Goal: Task Accomplishment & Management: Manage account settings

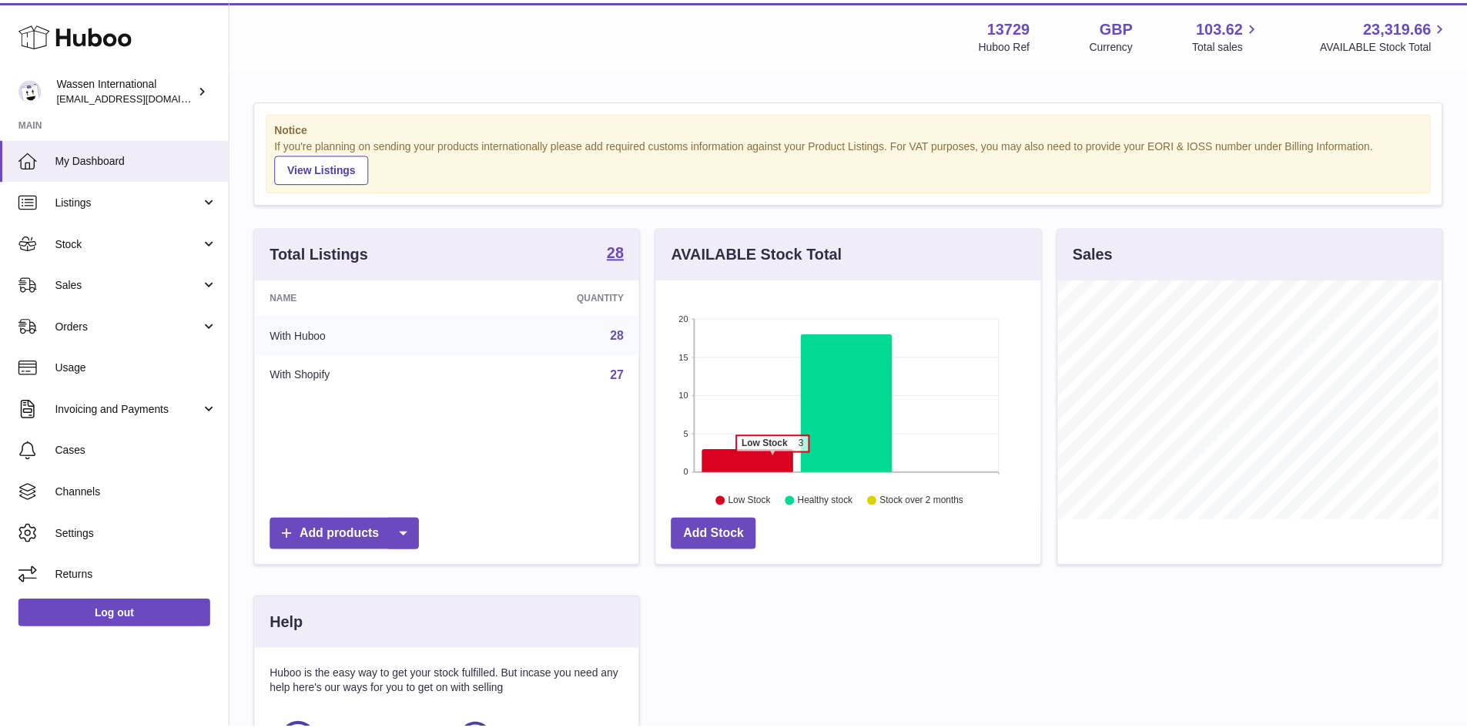
scroll to position [240, 388]
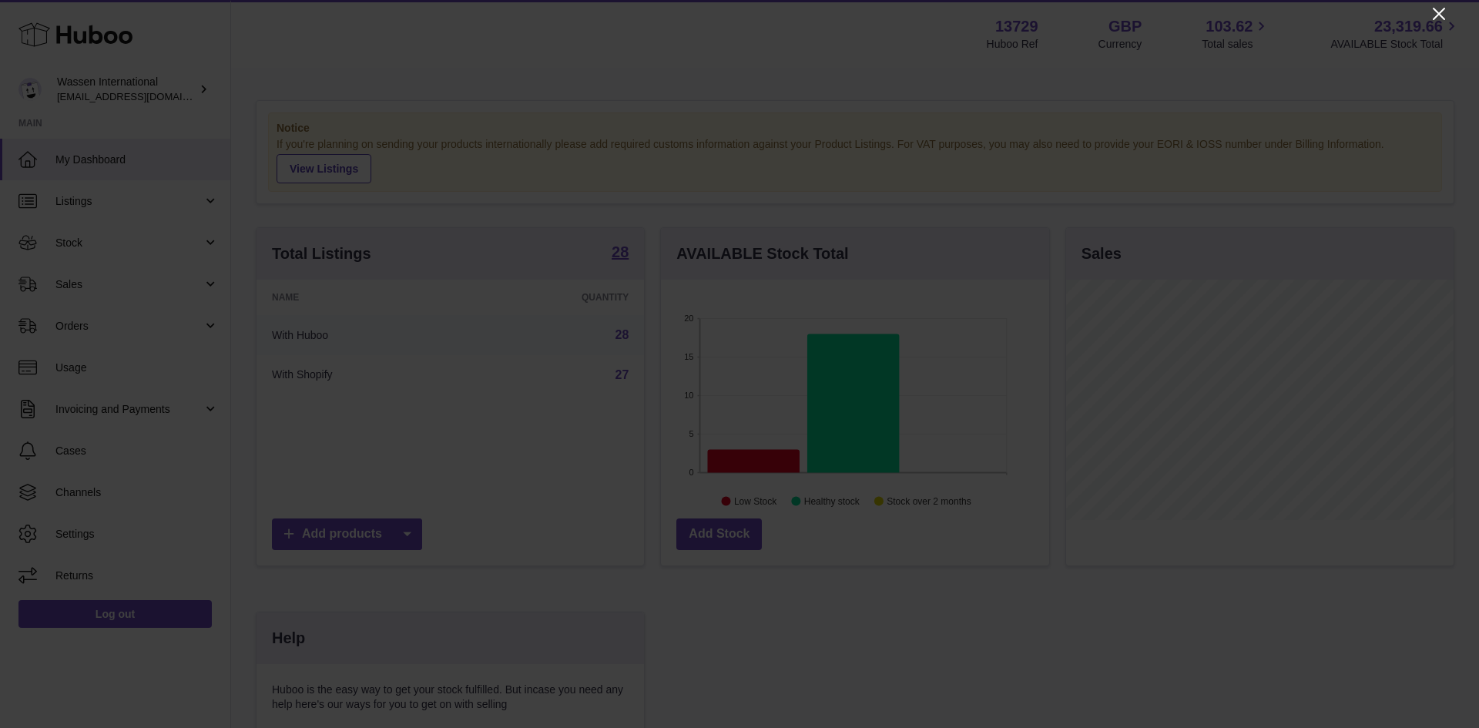
click at [1441, 16] on icon "Close" at bounding box center [1439, 14] width 12 height 12
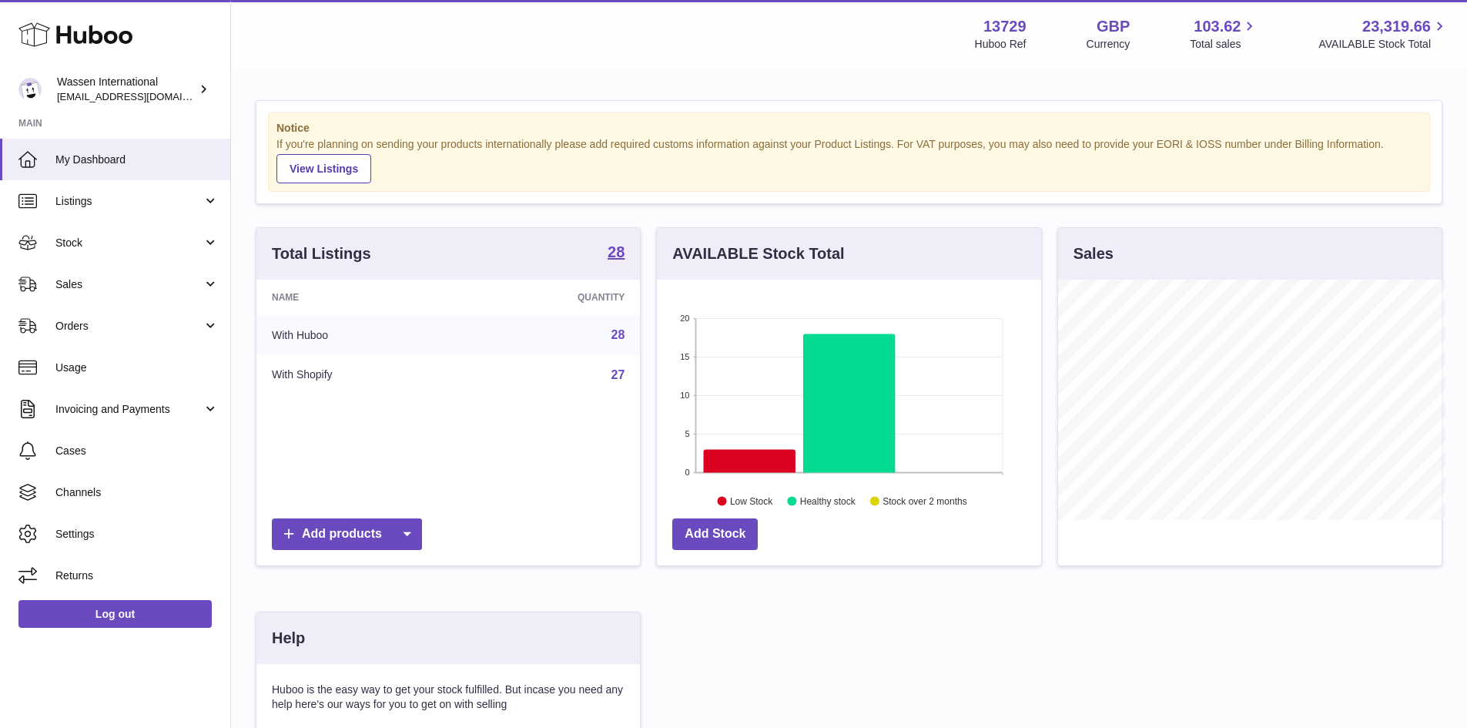
scroll to position [770093, 769950]
click at [743, 462] on icon at bounding box center [750, 460] width 92 height 23
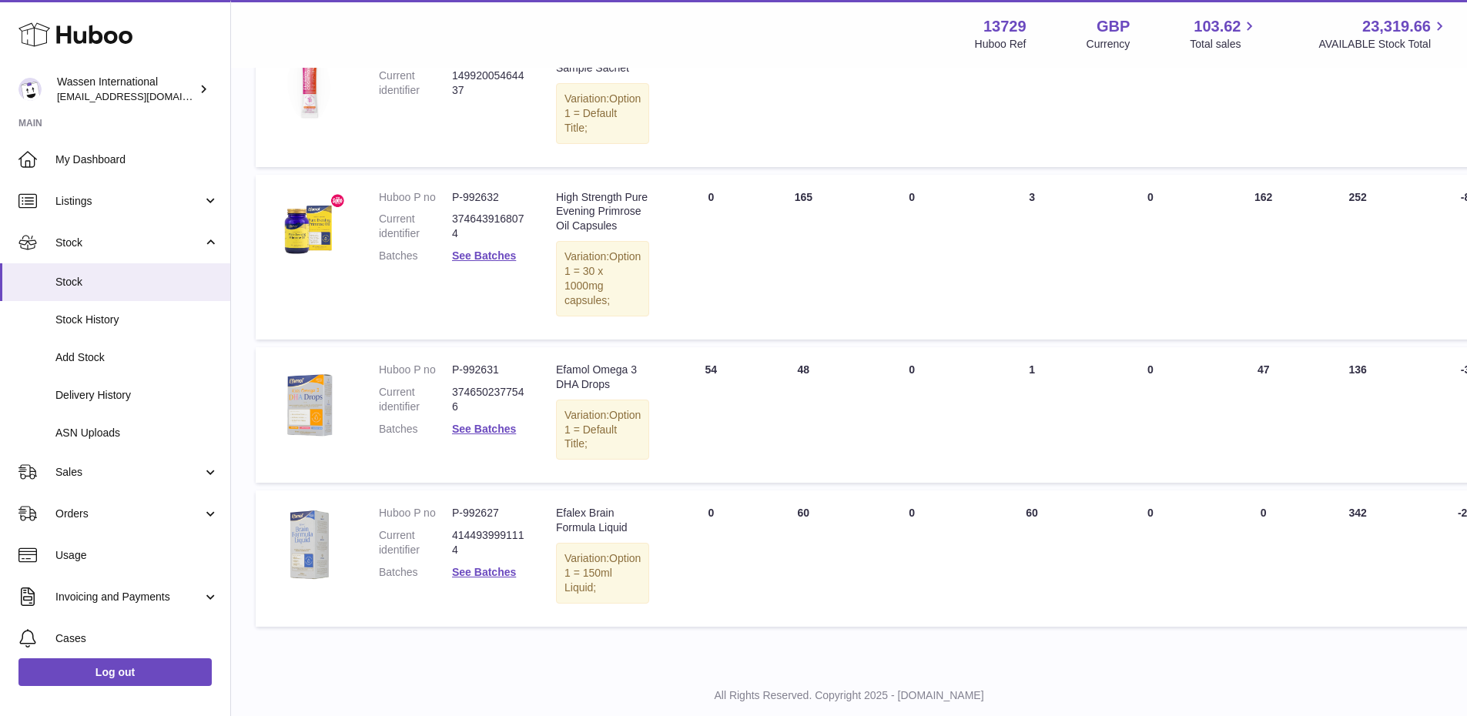
scroll to position [249, 0]
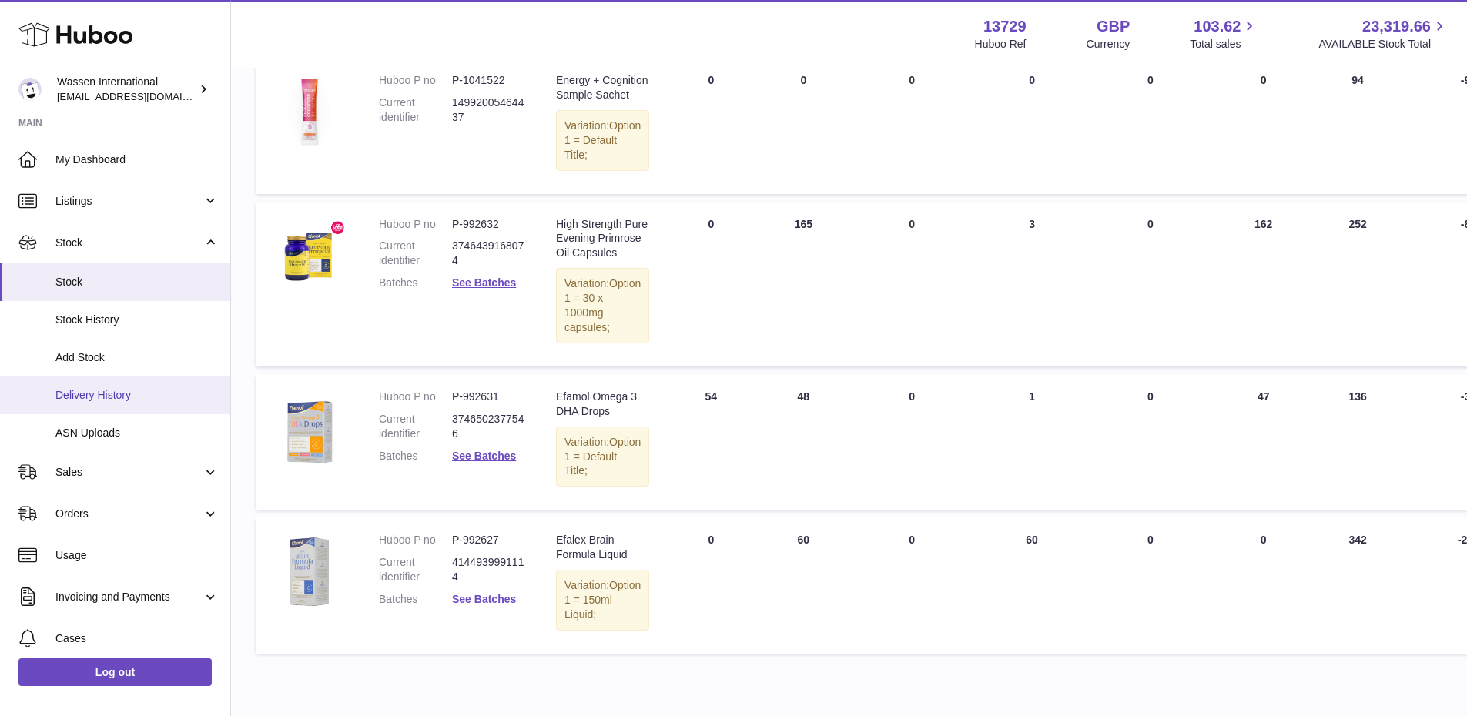
click at [116, 393] on span "Delivery History" at bounding box center [136, 395] width 163 height 15
